Goal: Transaction & Acquisition: Purchase product/service

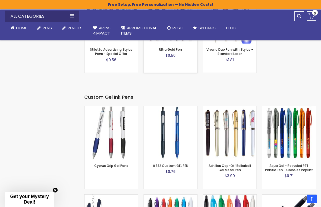
scroll to position [810, 0]
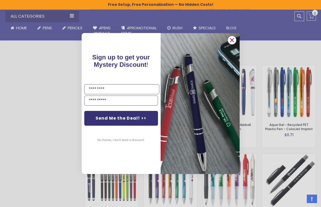
click at [233, 42] on circle "Close dialog" at bounding box center [232, 40] width 8 height 8
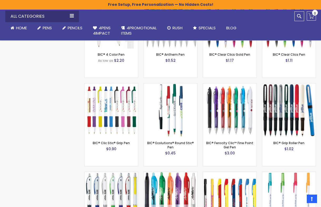
scroll to position [1766, 0]
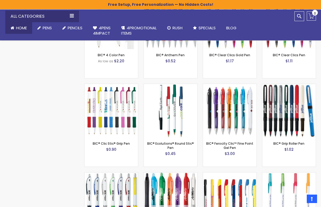
click at [26, 27] on span "Home" at bounding box center [21, 28] width 11 height 6
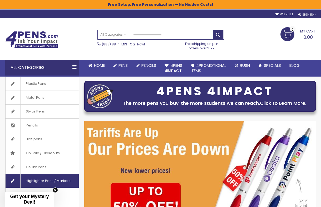
click at [38, 180] on span "Highlighter Pens / Markers" at bounding box center [48, 181] width 56 height 14
